Goal: Contribute content: Contribute content

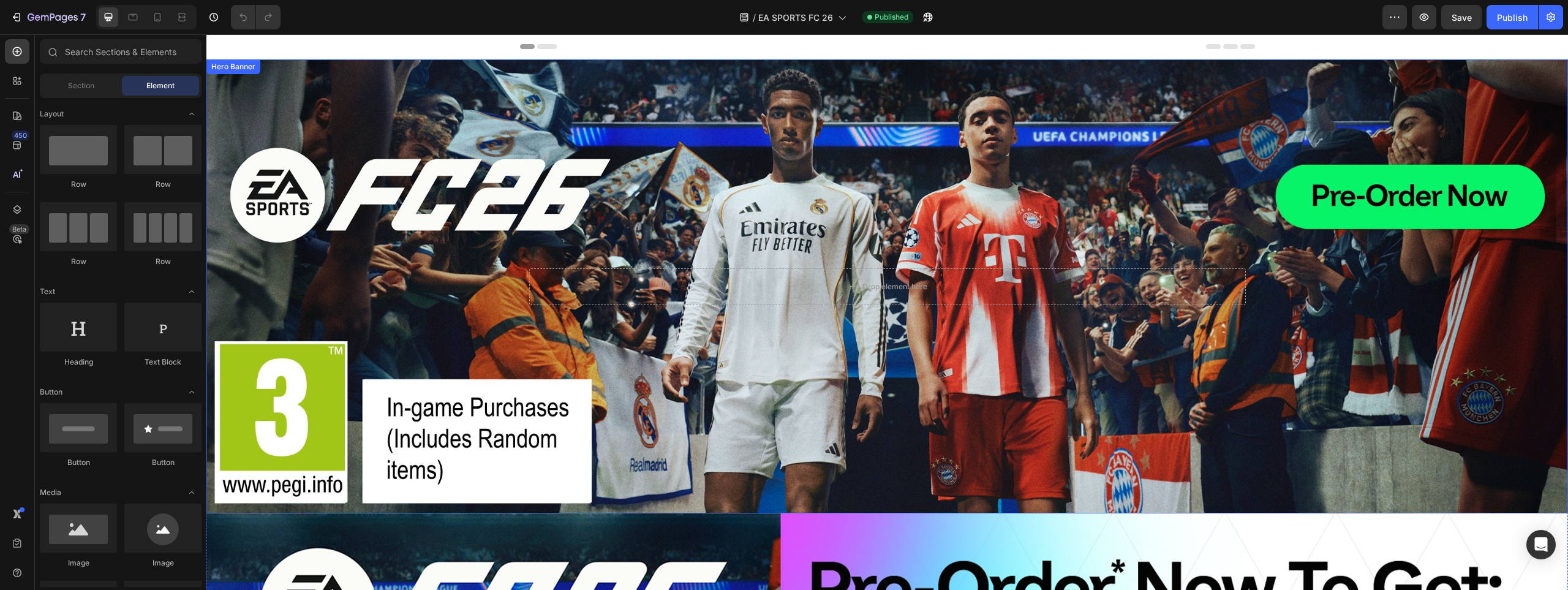
click at [340, 325] on div "Background Image" at bounding box center [887, 286] width 1362 height 454
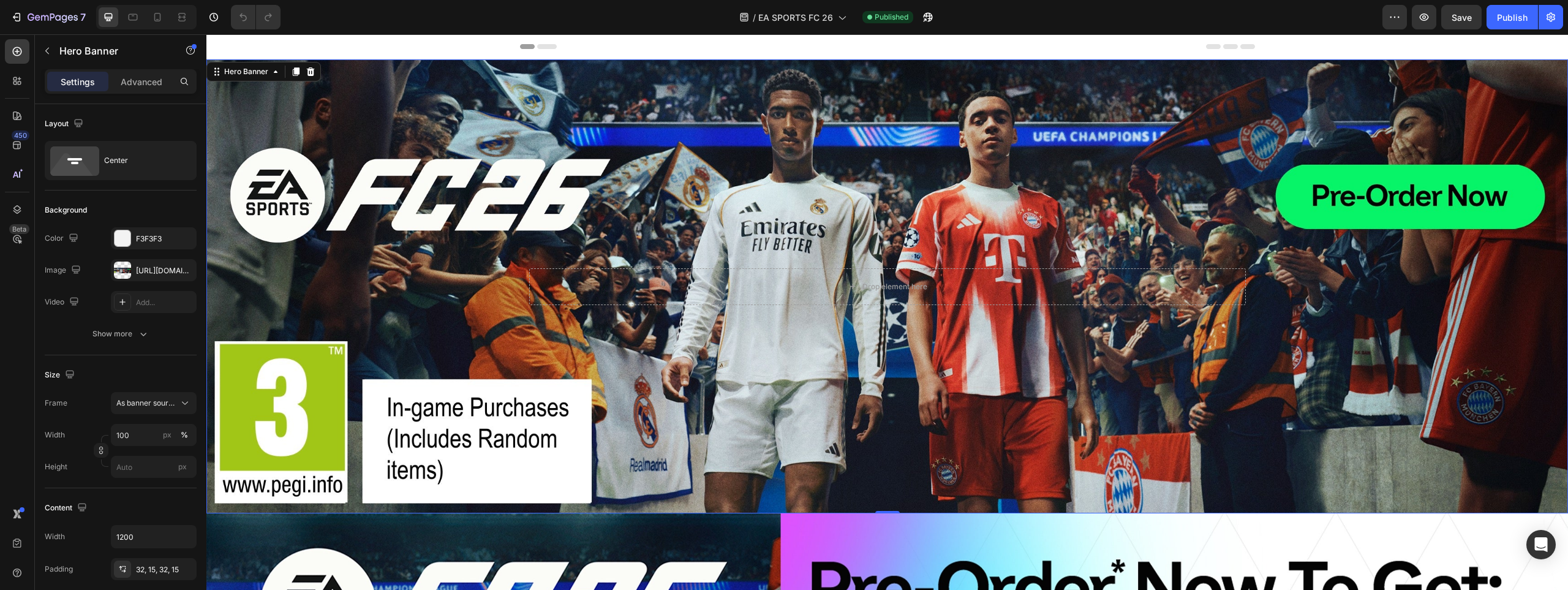
click at [474, 315] on div "Background Image" at bounding box center [887, 286] width 1362 height 454
click at [366, 314] on div "Background Image" at bounding box center [887, 286] width 1362 height 454
click at [905, 208] on div "Background Image" at bounding box center [887, 286] width 1362 height 454
click at [145, 81] on p "Advanced" at bounding box center [141, 82] width 41 height 13
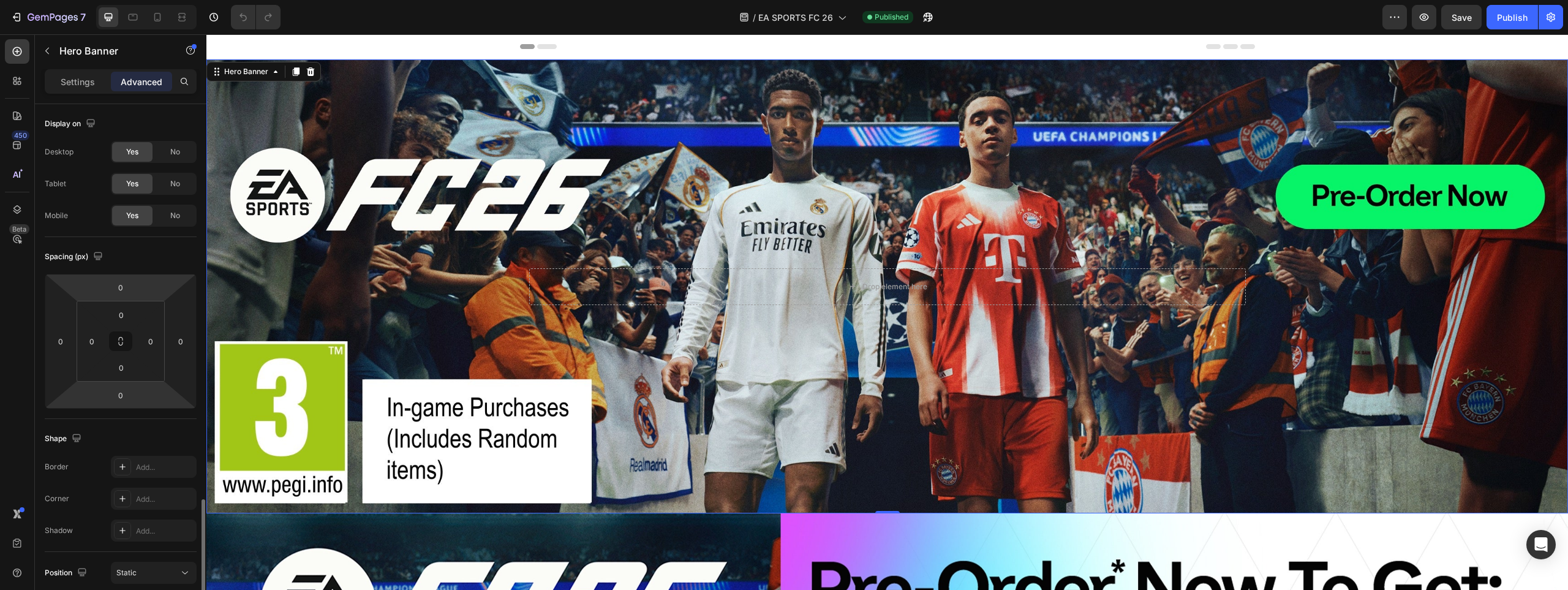
scroll to position [330, 0]
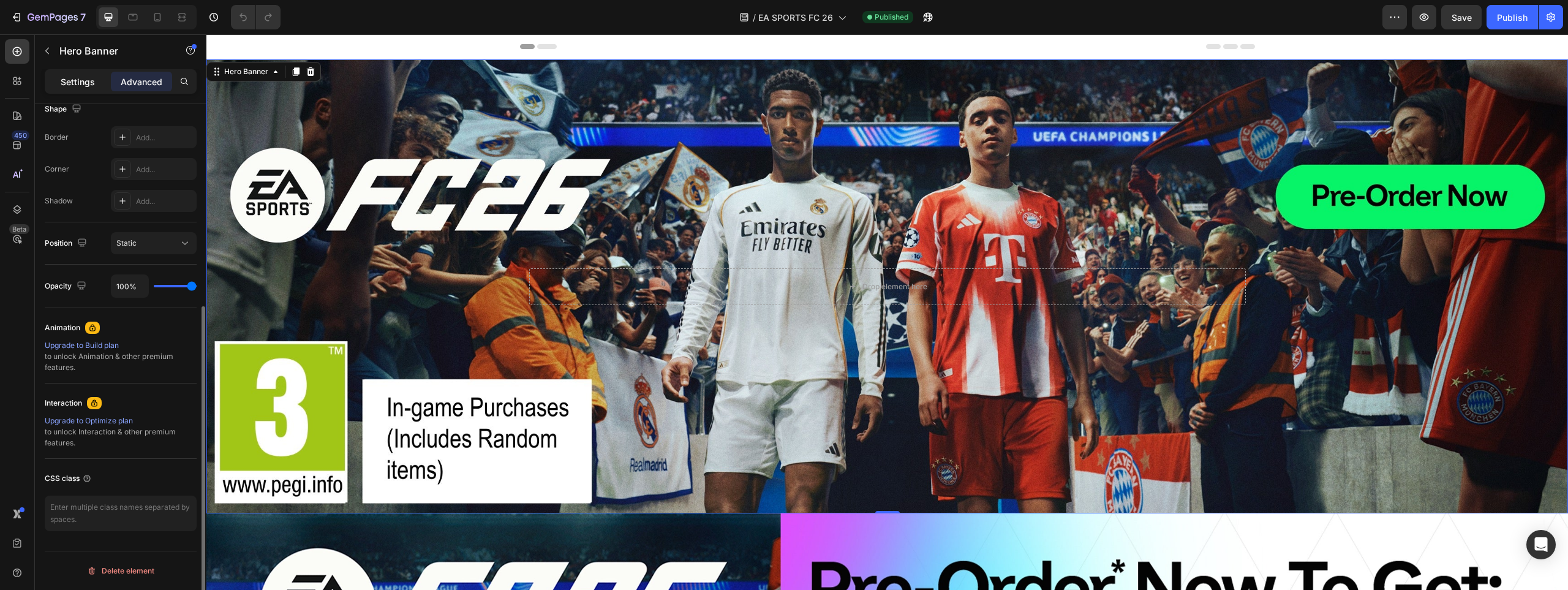
click at [76, 76] on p "Settings" at bounding box center [78, 82] width 34 height 13
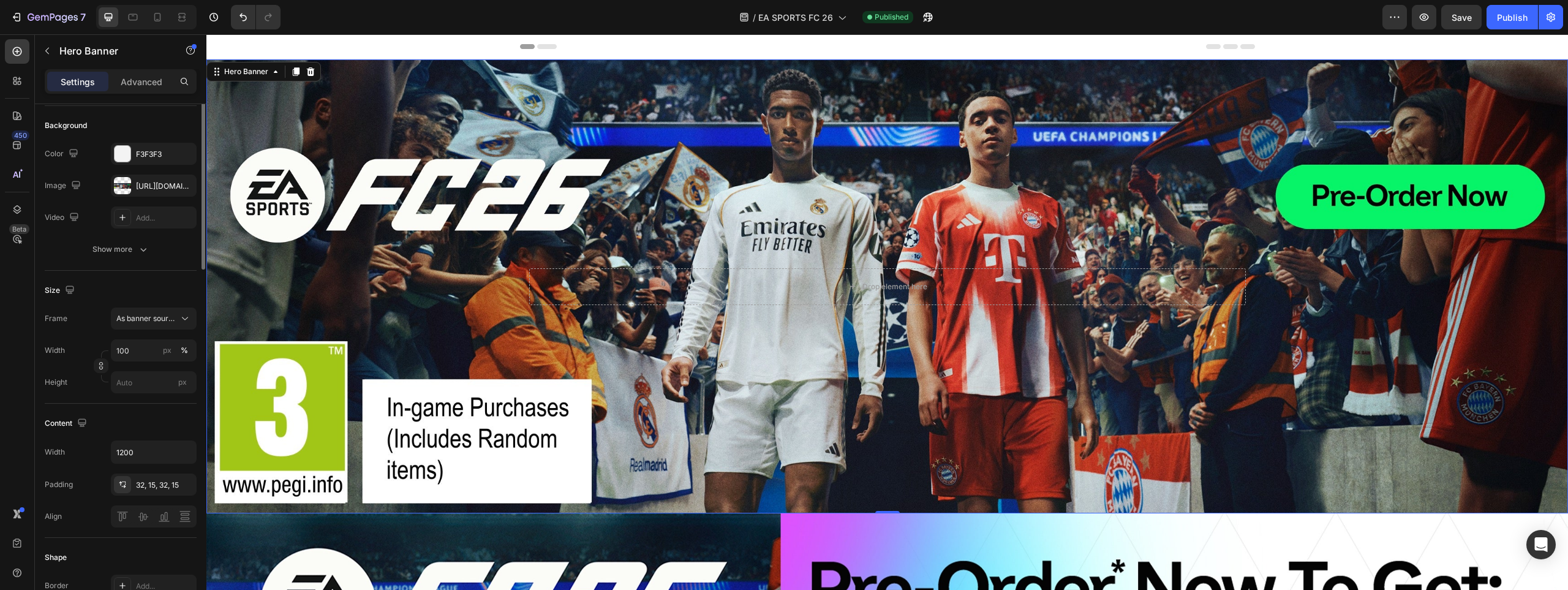
scroll to position [0, 0]
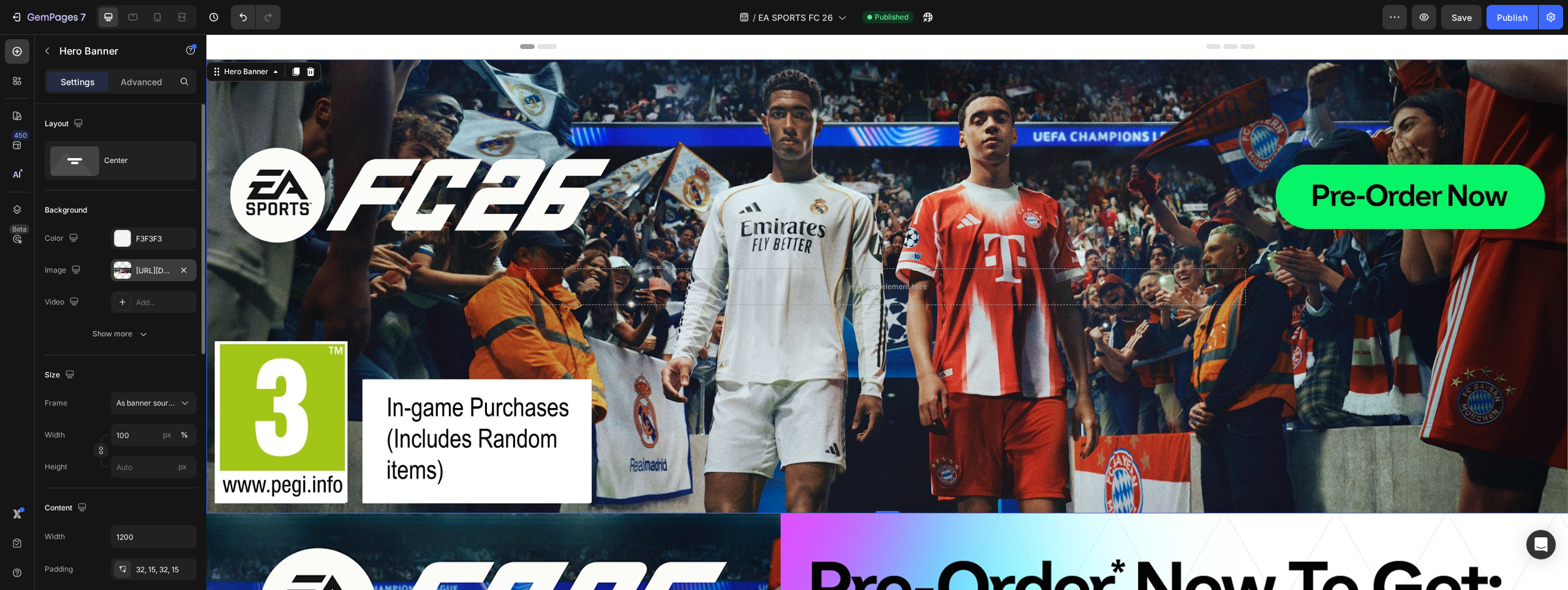
click at [141, 269] on div "[URL][DOMAIN_NAME]" at bounding box center [153, 271] width 36 height 11
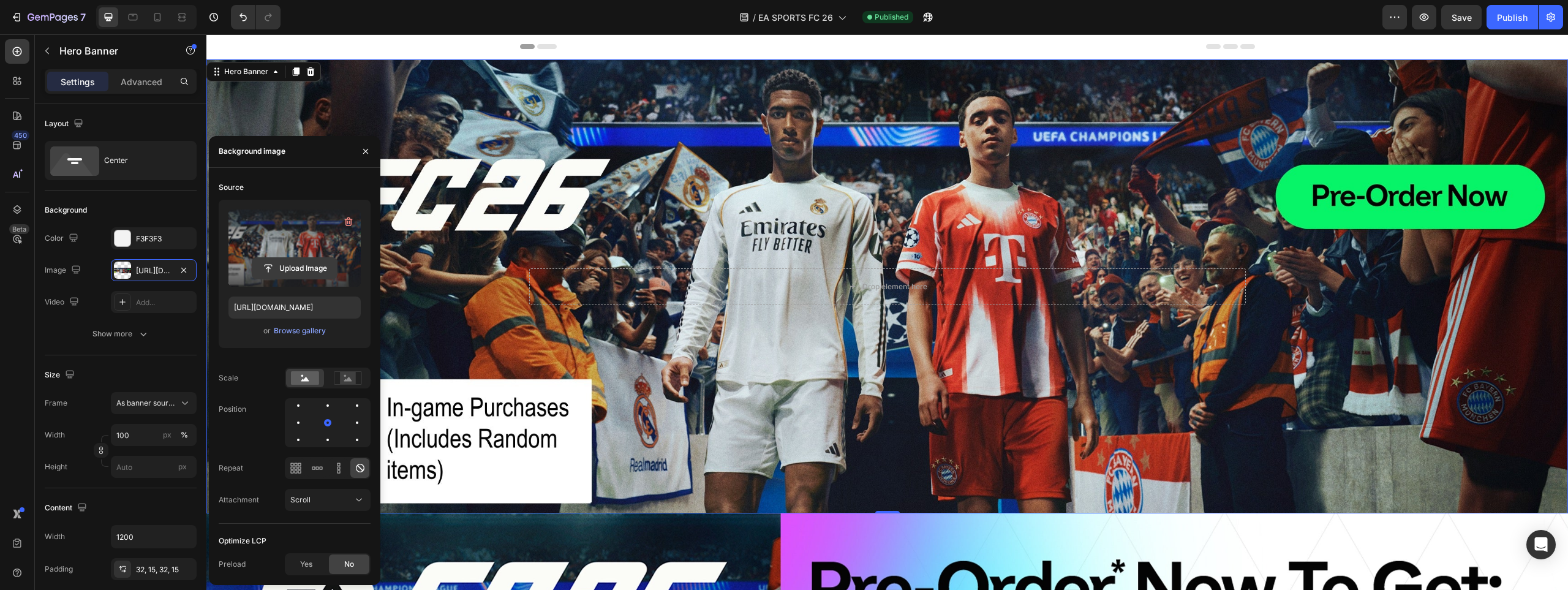
click at [304, 265] on input "file" at bounding box center [294, 268] width 85 height 21
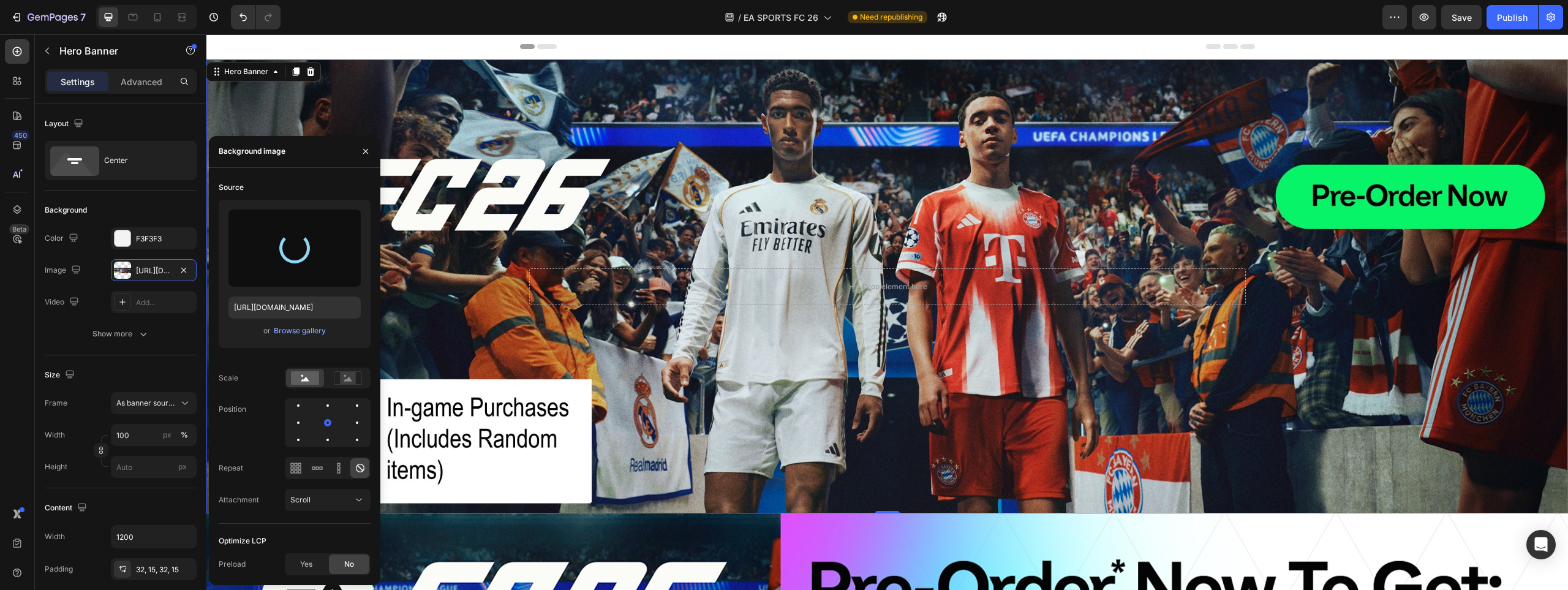
type input "[URL][DOMAIN_NAME]"
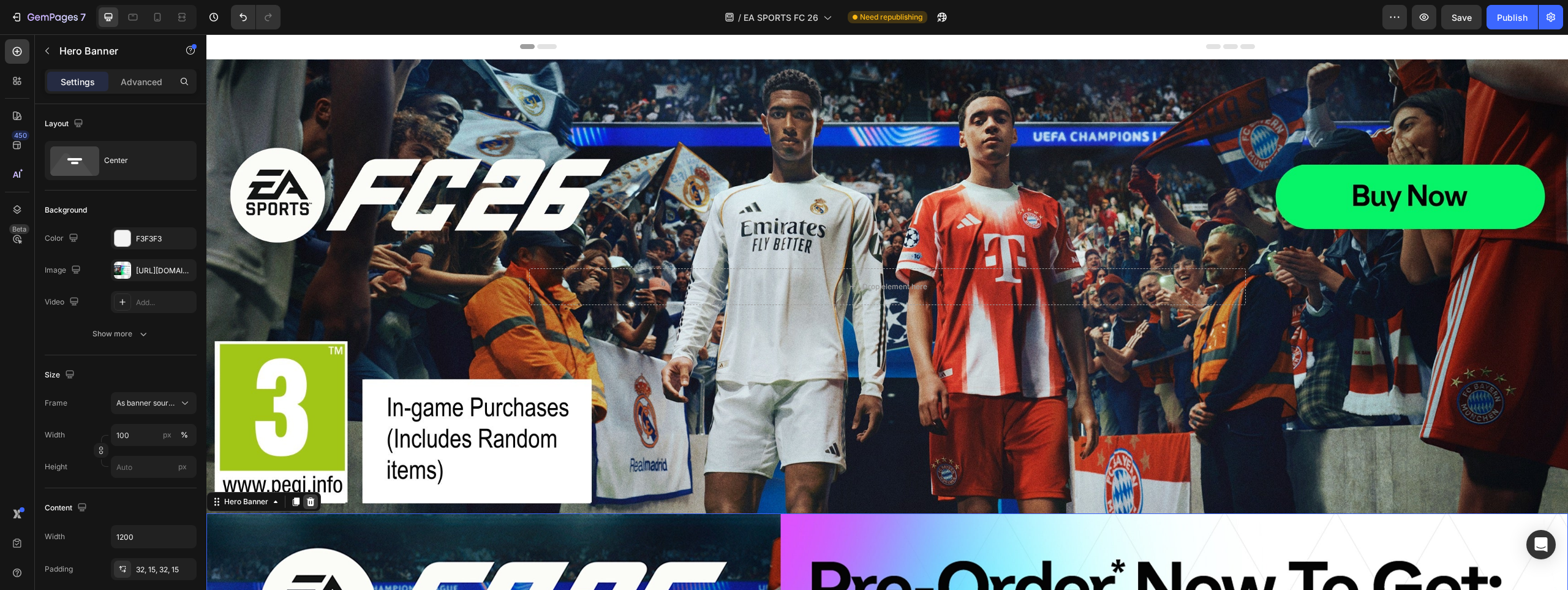
click at [309, 499] on icon at bounding box center [310, 501] width 10 height 10
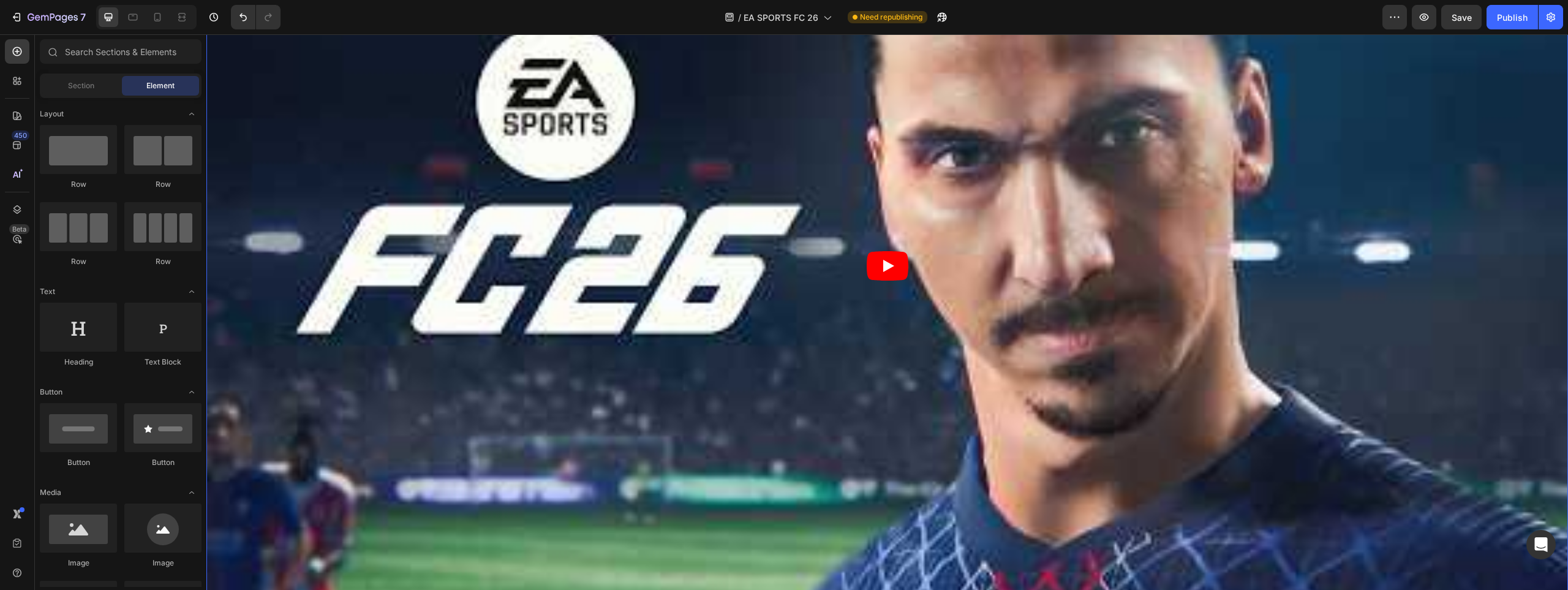
scroll to position [1777, 0]
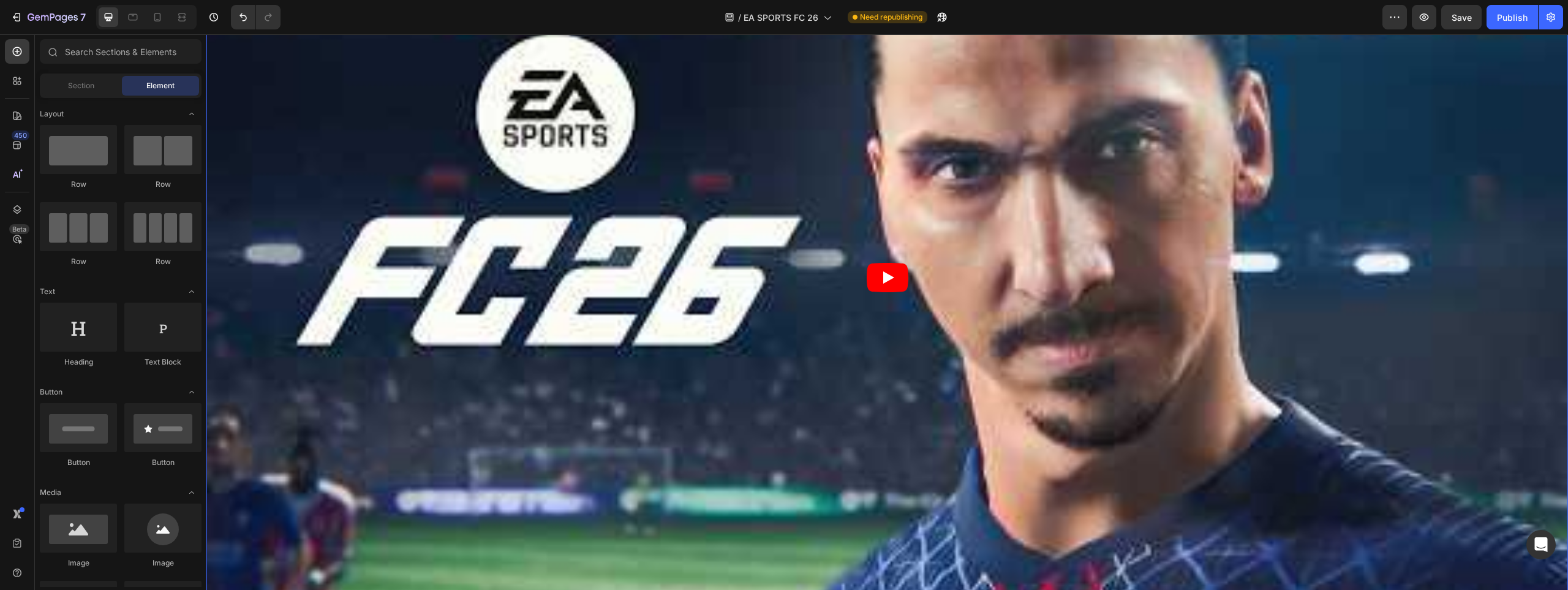
click at [380, 345] on article at bounding box center [887, 277] width 1362 height 766
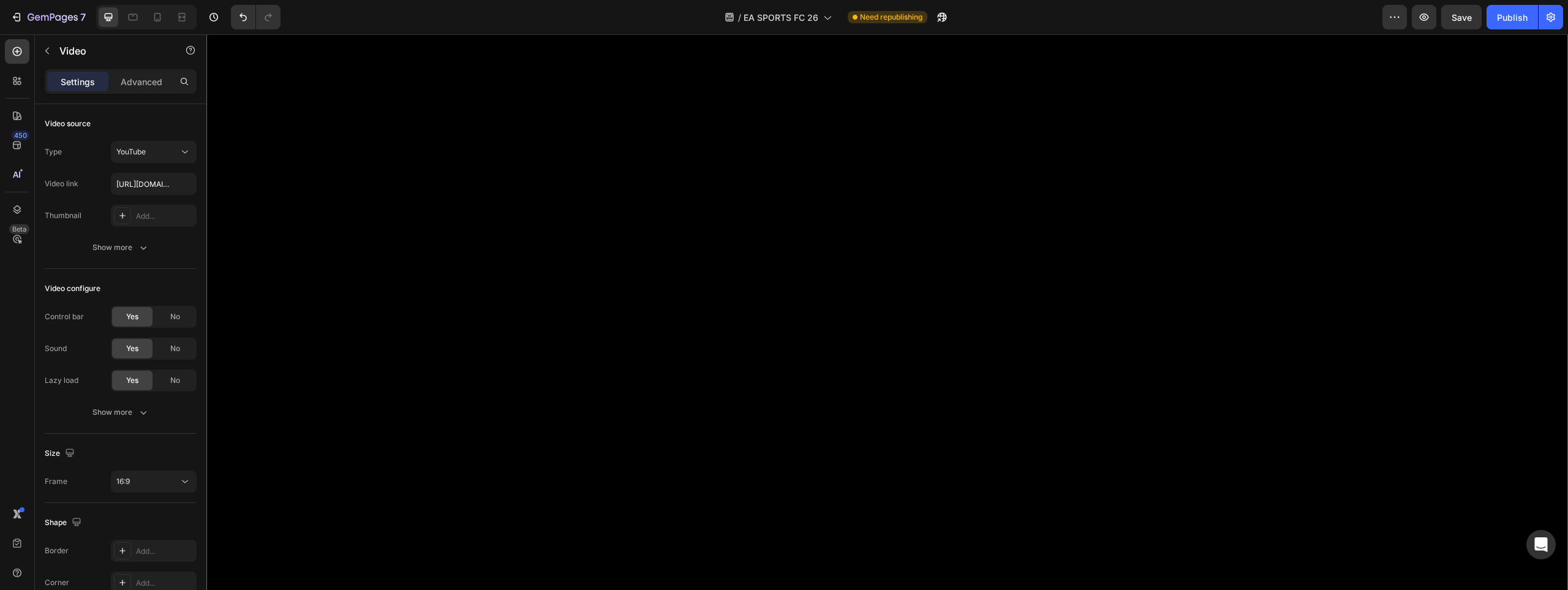
scroll to position [1716, 0]
click at [137, 179] on input "[URL][DOMAIN_NAME]" at bounding box center [153, 184] width 85 height 22
click at [140, 181] on input "[URL][DOMAIN_NAME]" at bounding box center [153, 184] width 85 height 22
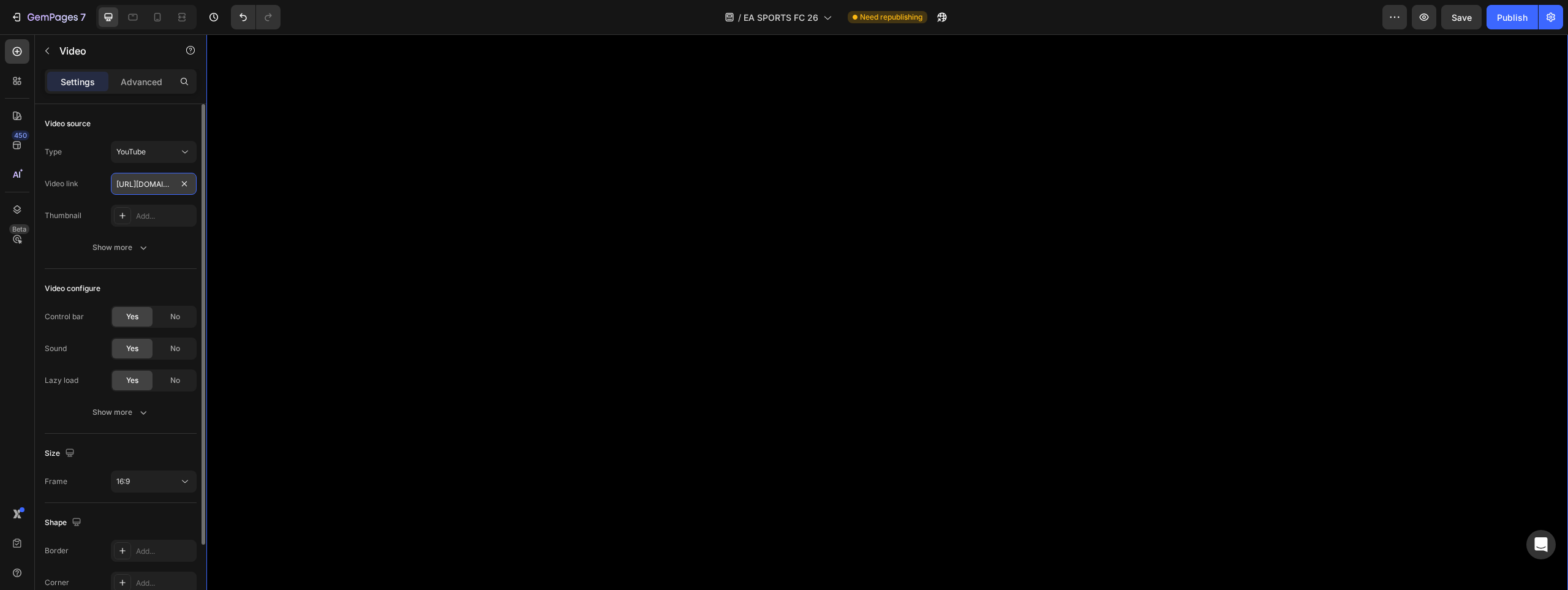
paste input "F2Q4xrASt94"
type input "[URL][DOMAIN_NAME]"
click at [19, 278] on div "450 Beta" at bounding box center [17, 271] width 25 height 462
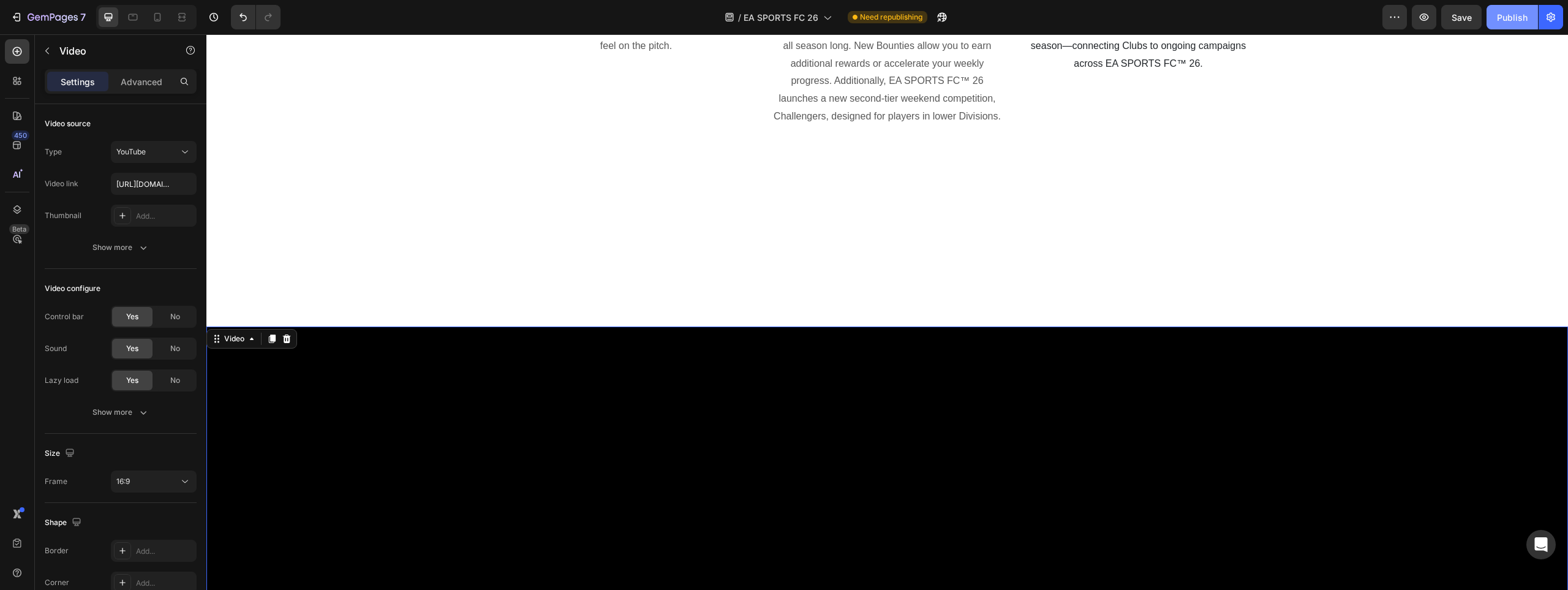
scroll to position [1103, 0]
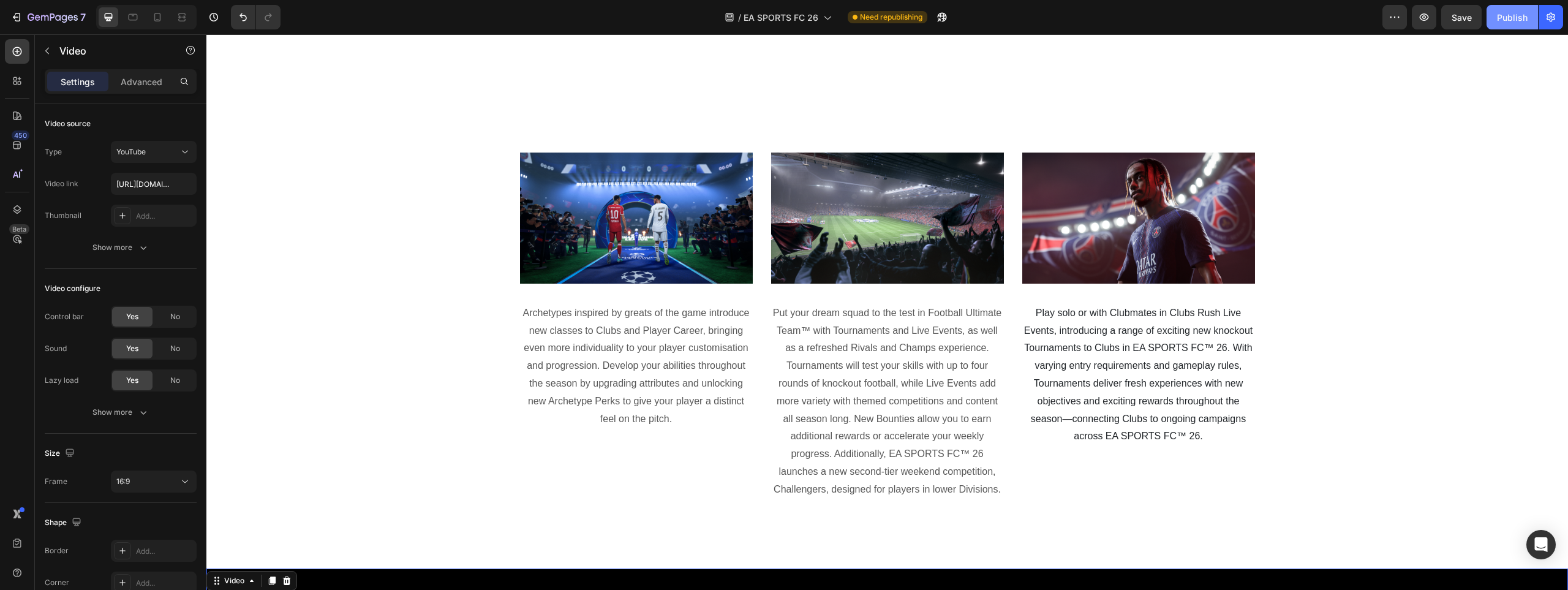
click at [1508, 15] on div "Publish" at bounding box center [1512, 17] width 30 height 13
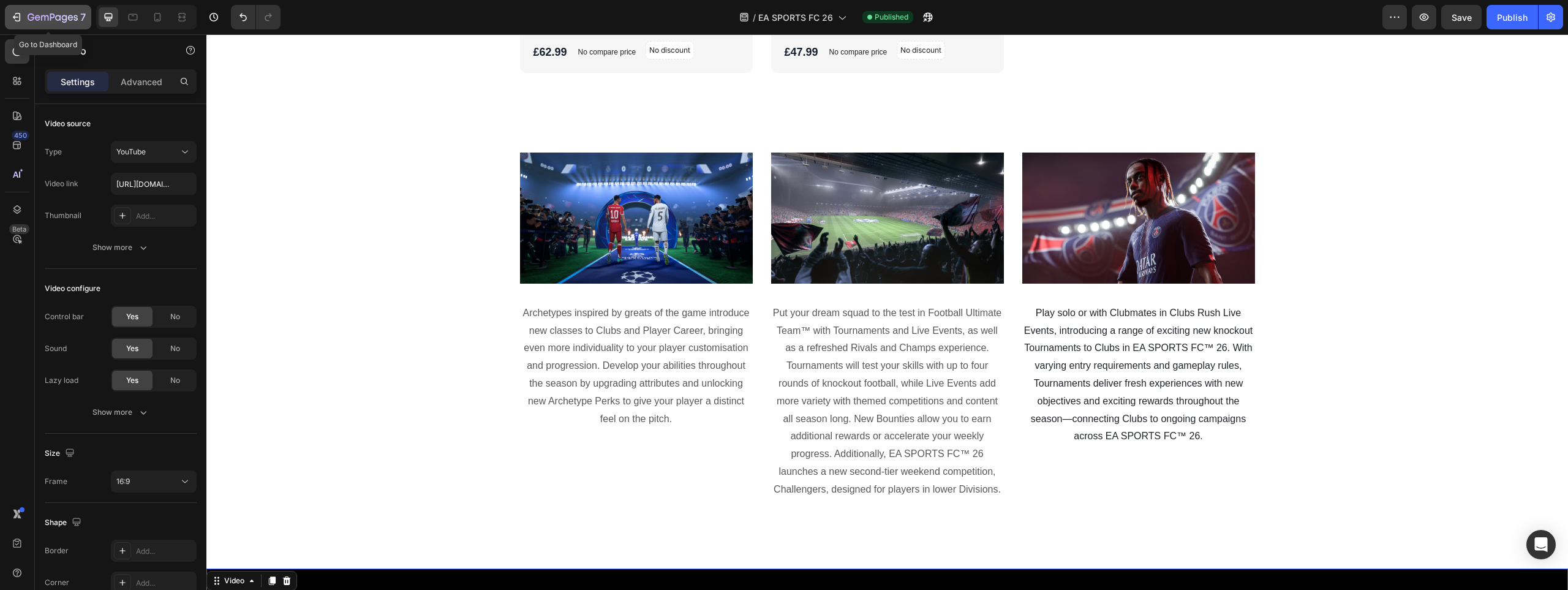
click at [30, 16] on icon "button" at bounding box center [53, 18] width 50 height 10
